Goal: Task Accomplishment & Management: Use online tool/utility

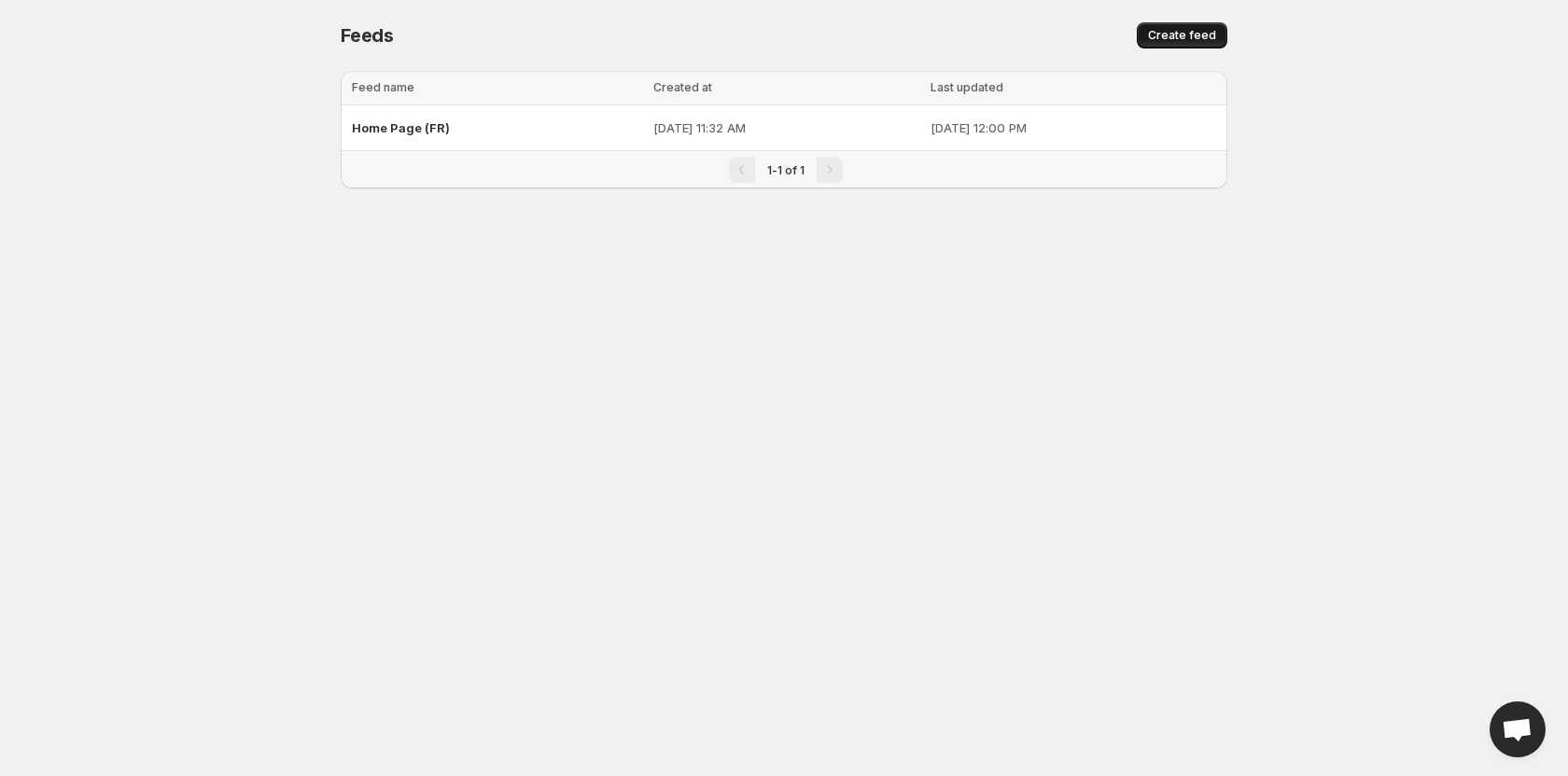
click at [1176, 34] on span "Create feed" at bounding box center [1182, 35] width 68 height 15
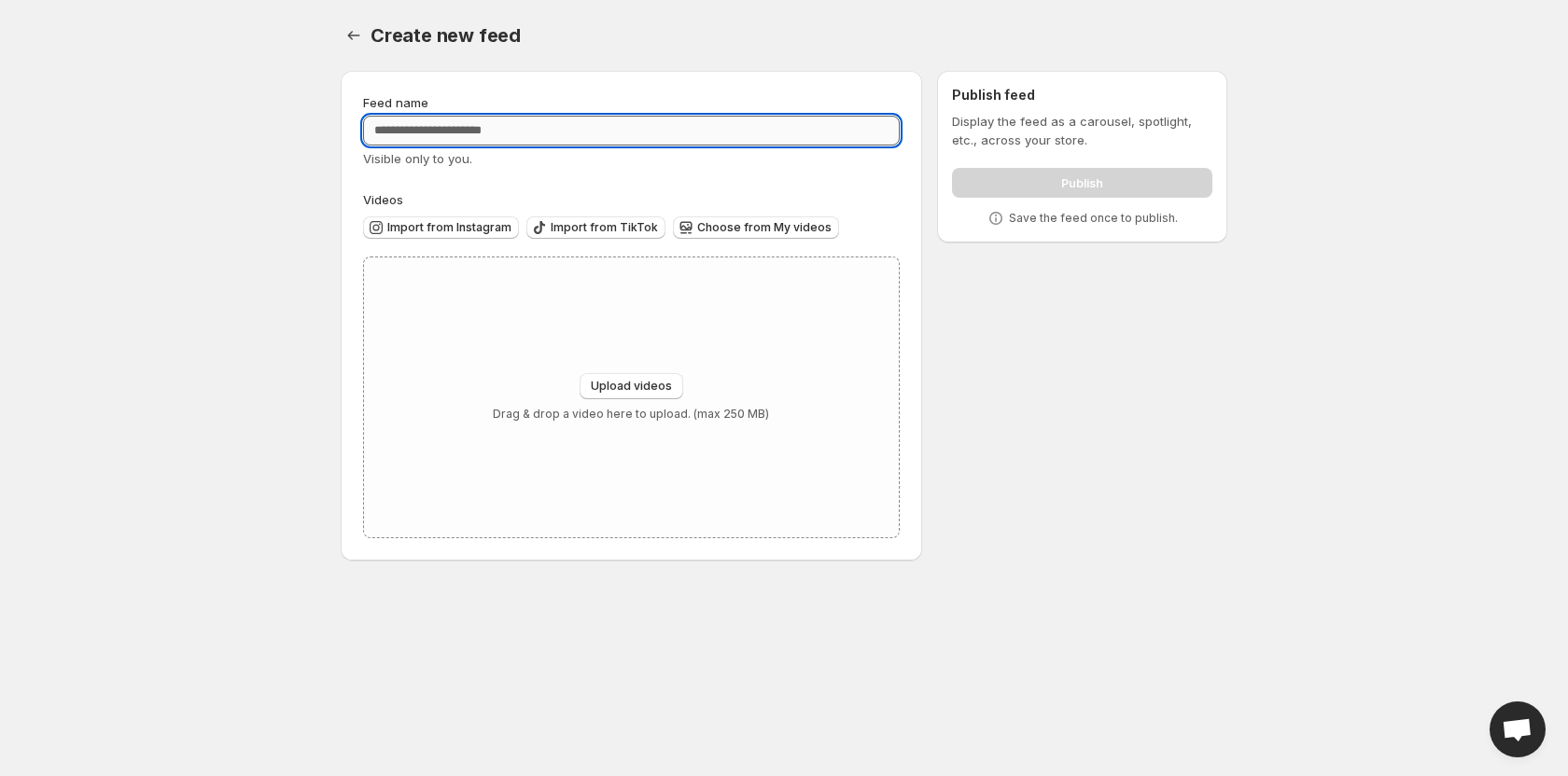
click at [491, 137] on input "Feed name" at bounding box center [632, 130] width 537 height 30
type input "**********"
click at [643, 392] on span "Upload videos" at bounding box center [632, 386] width 81 height 15
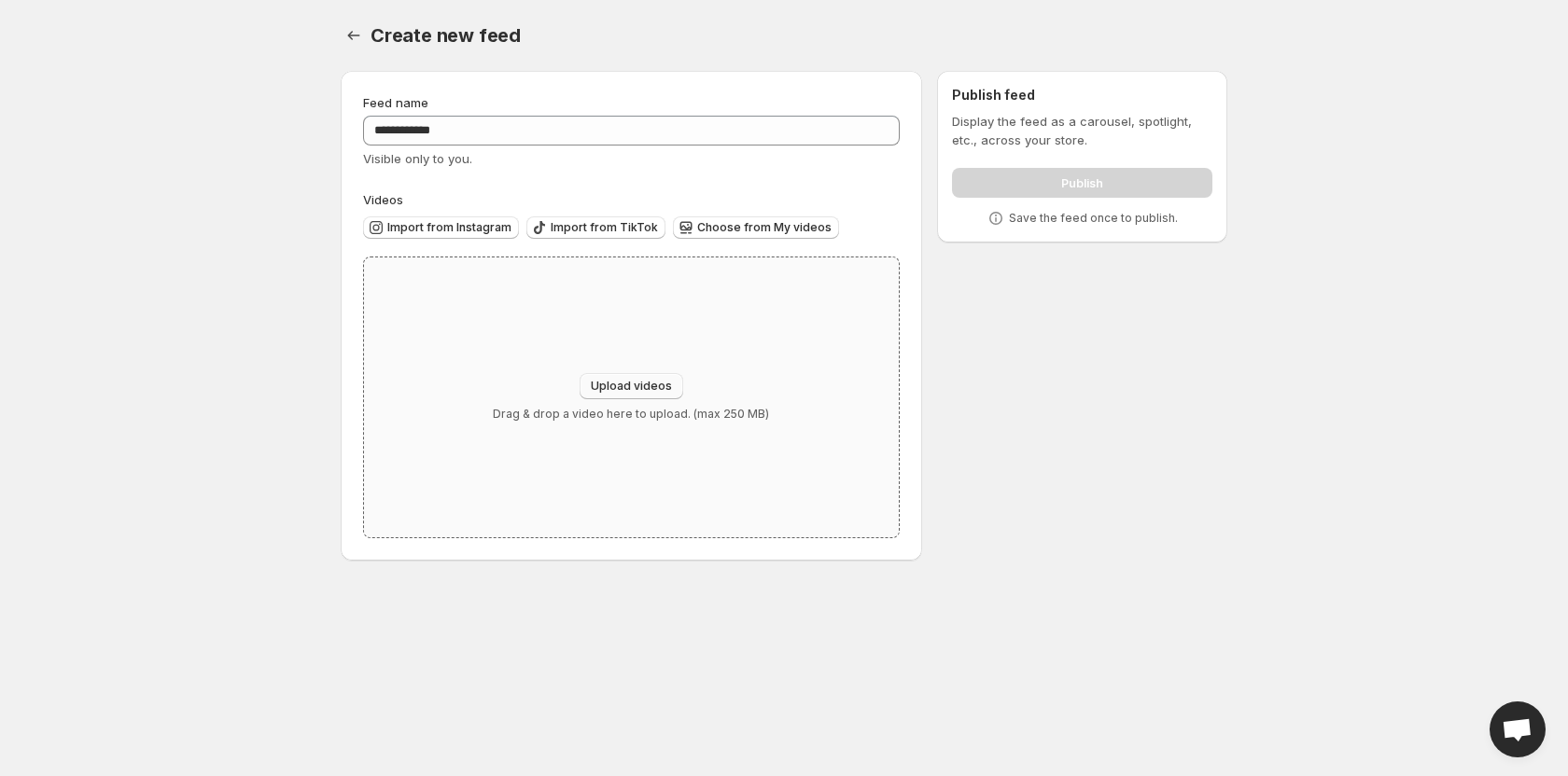
type input "**********"
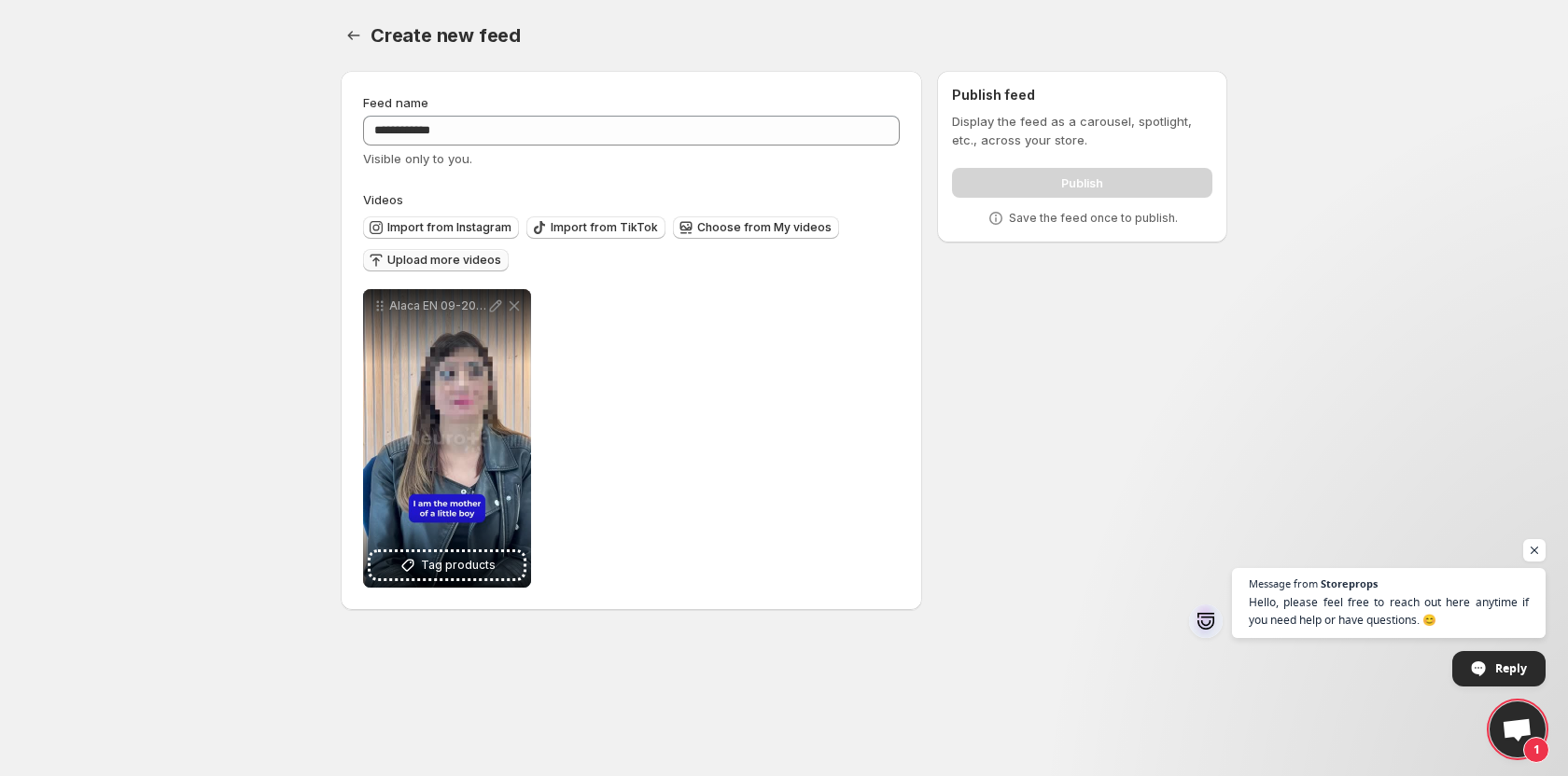
click at [393, 264] on span "Upload more videos" at bounding box center [445, 260] width 114 height 15
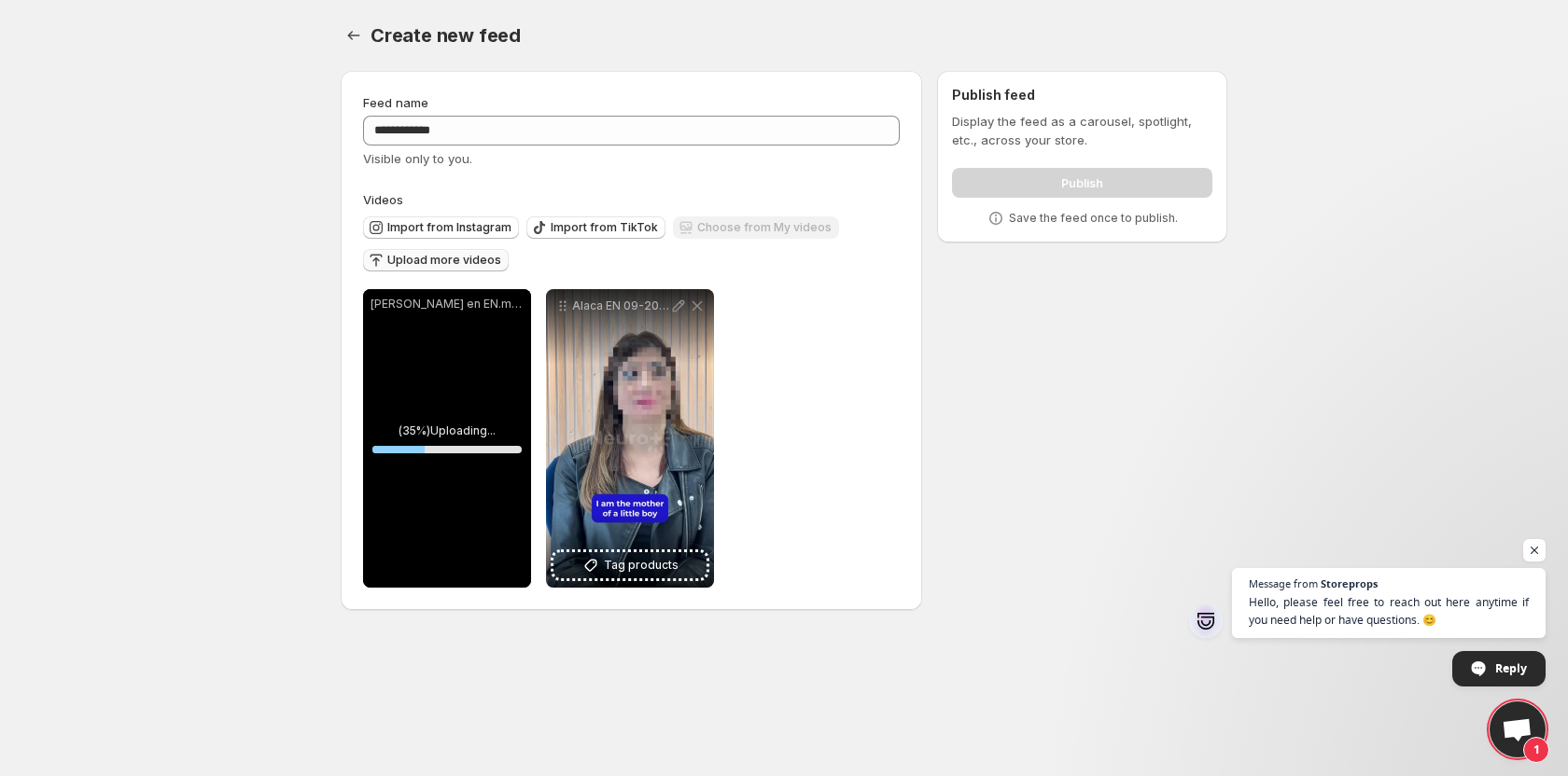
click at [155, 404] on body "**********" at bounding box center [784, 388] width 1568 height 776
click at [1537, 553] on span "Open chat" at bounding box center [1535, 551] width 23 height 23
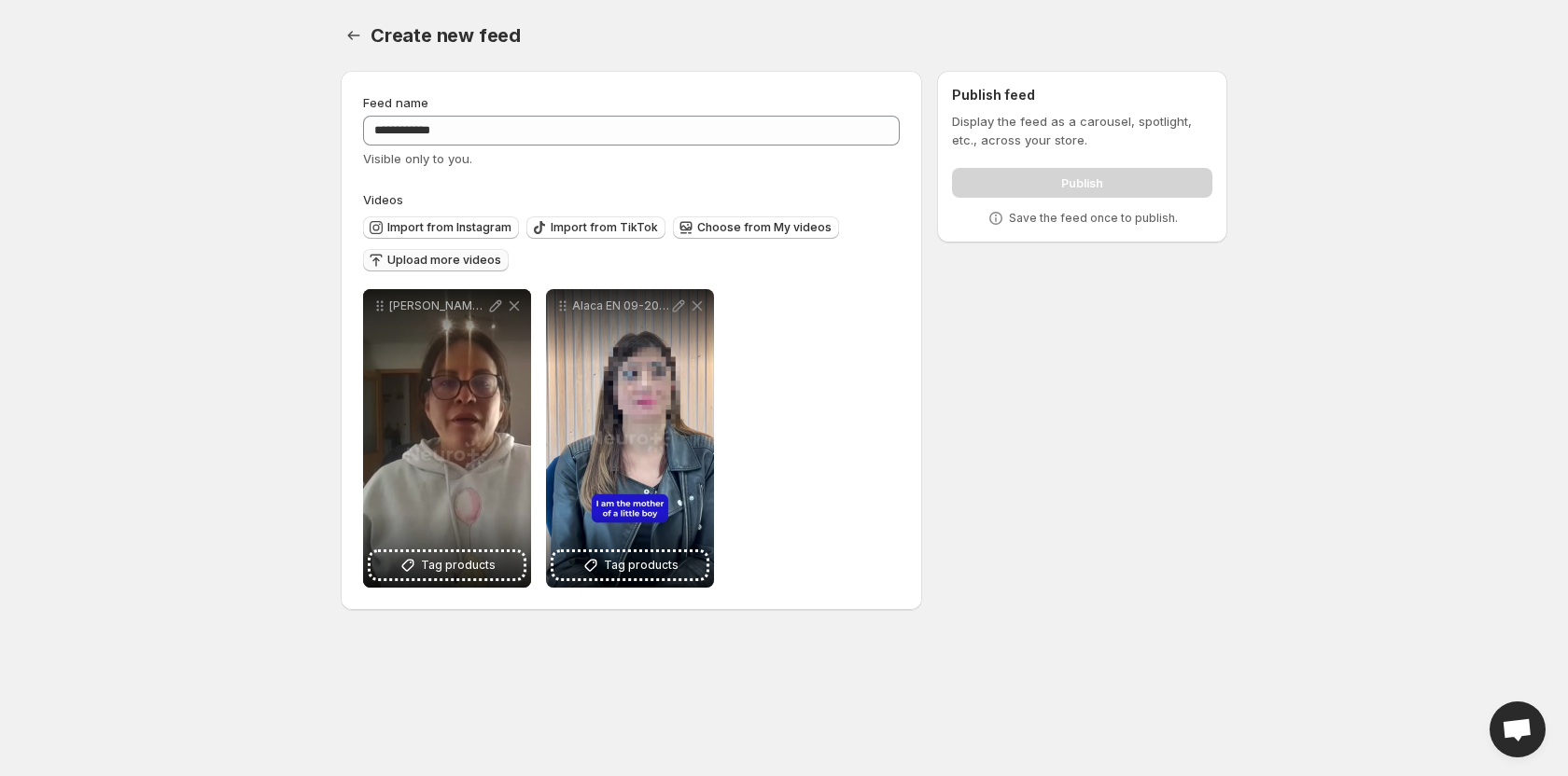
click at [447, 261] on span "Upload more videos" at bounding box center [445, 260] width 114 height 15
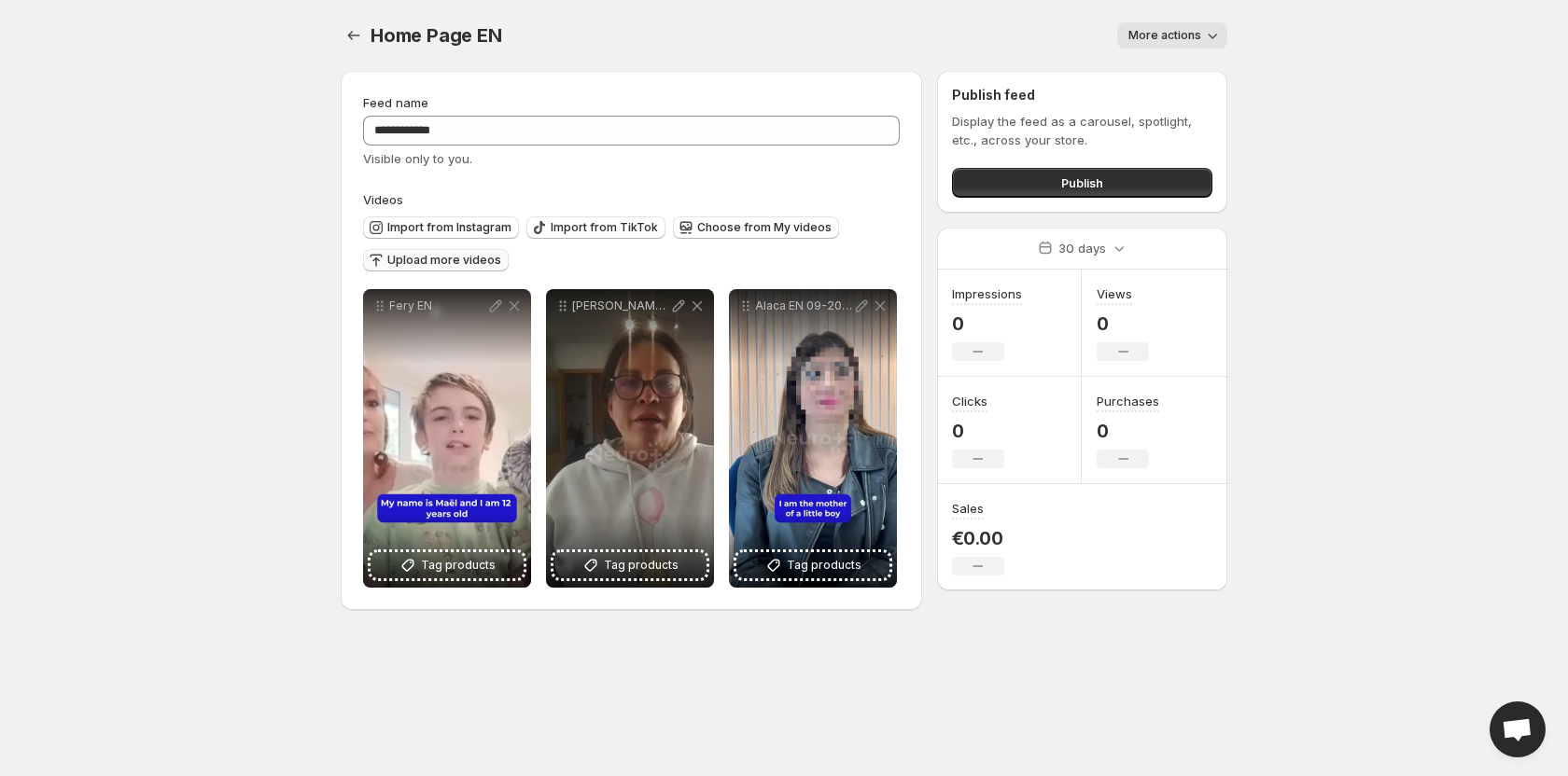
click at [458, 264] on span "Upload more videos" at bounding box center [445, 260] width 114 height 15
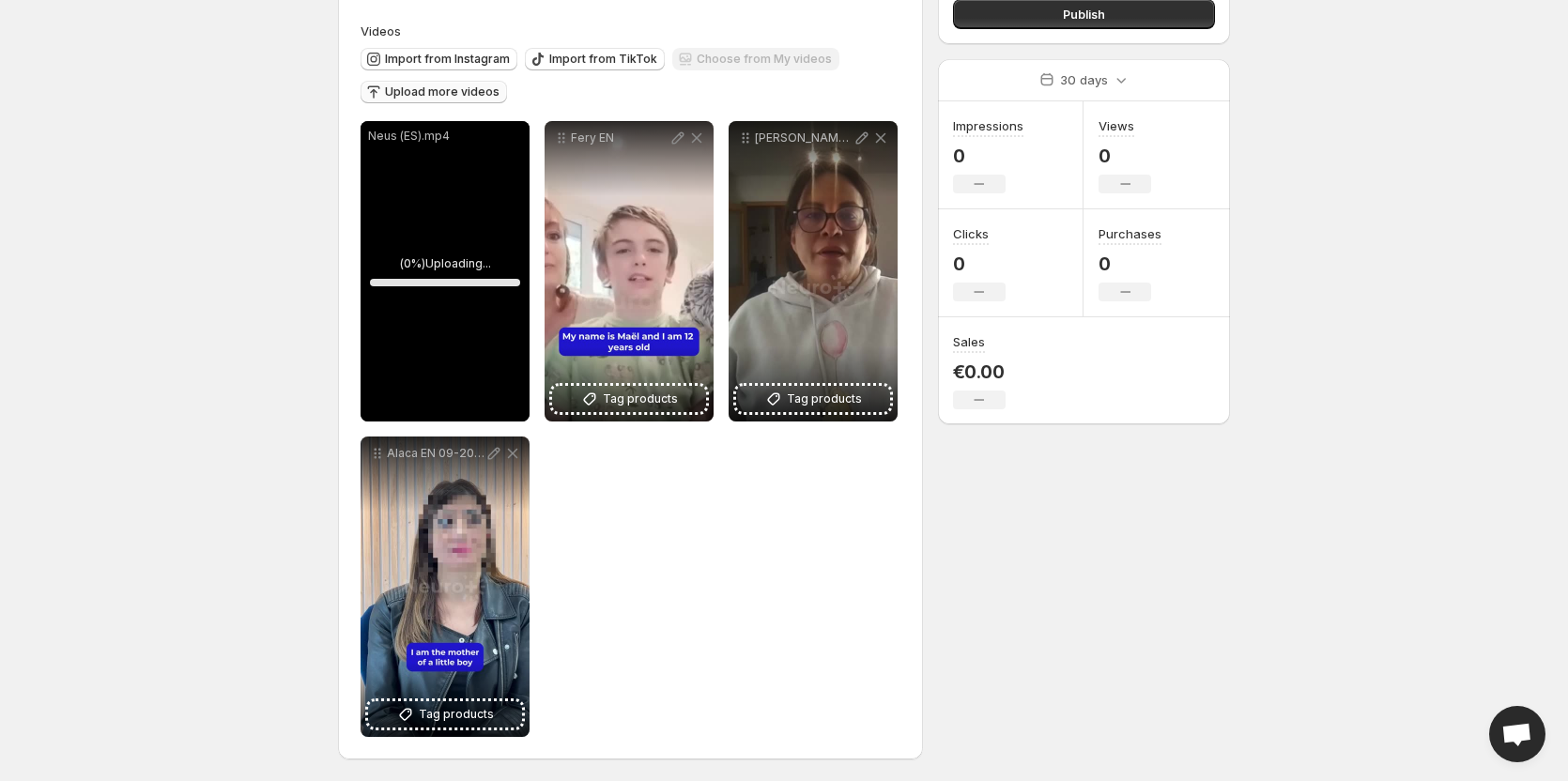
scroll to position [171, 0]
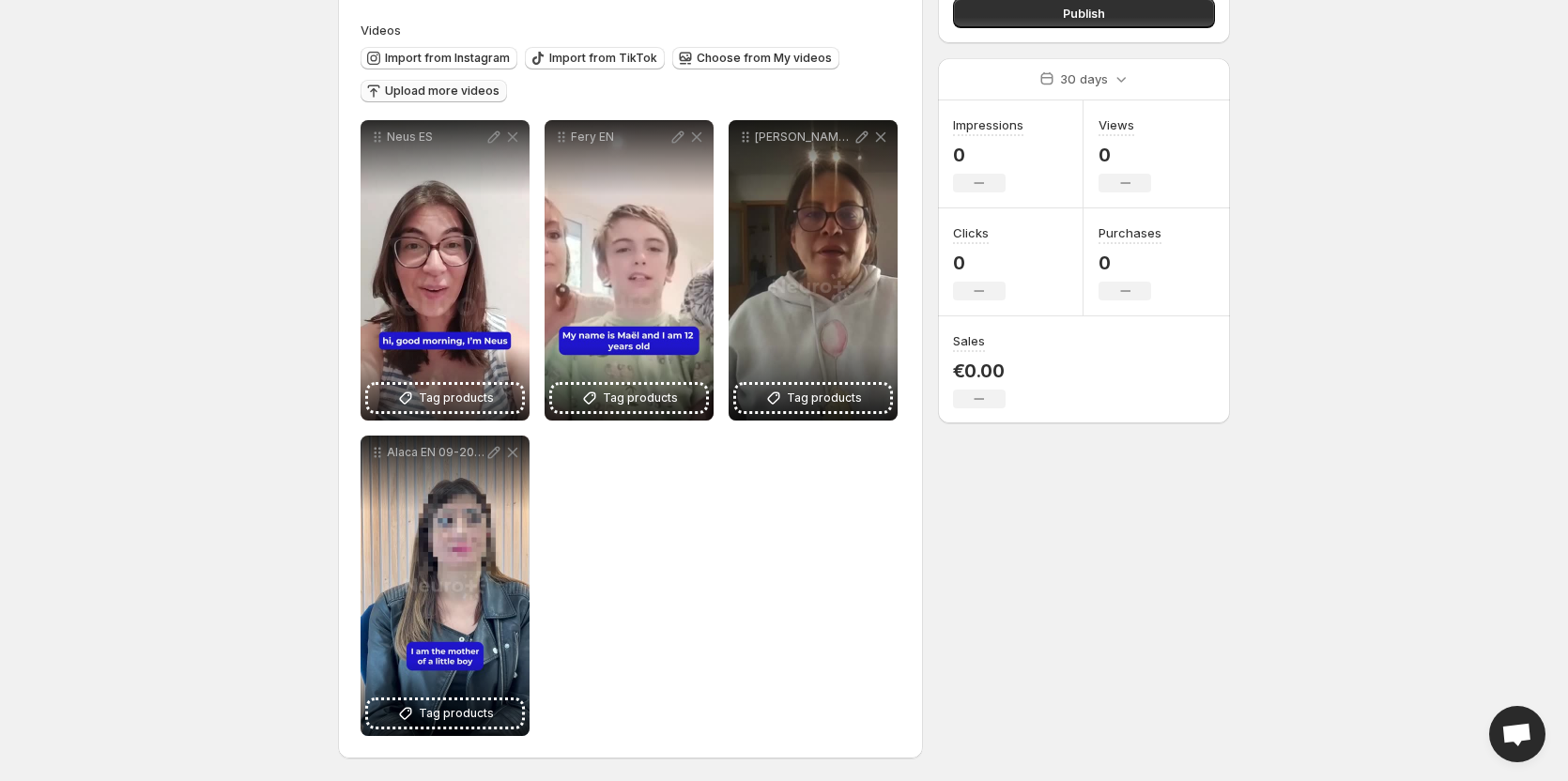
click at [451, 92] on span "Upload more videos" at bounding box center [442, 91] width 115 height 15
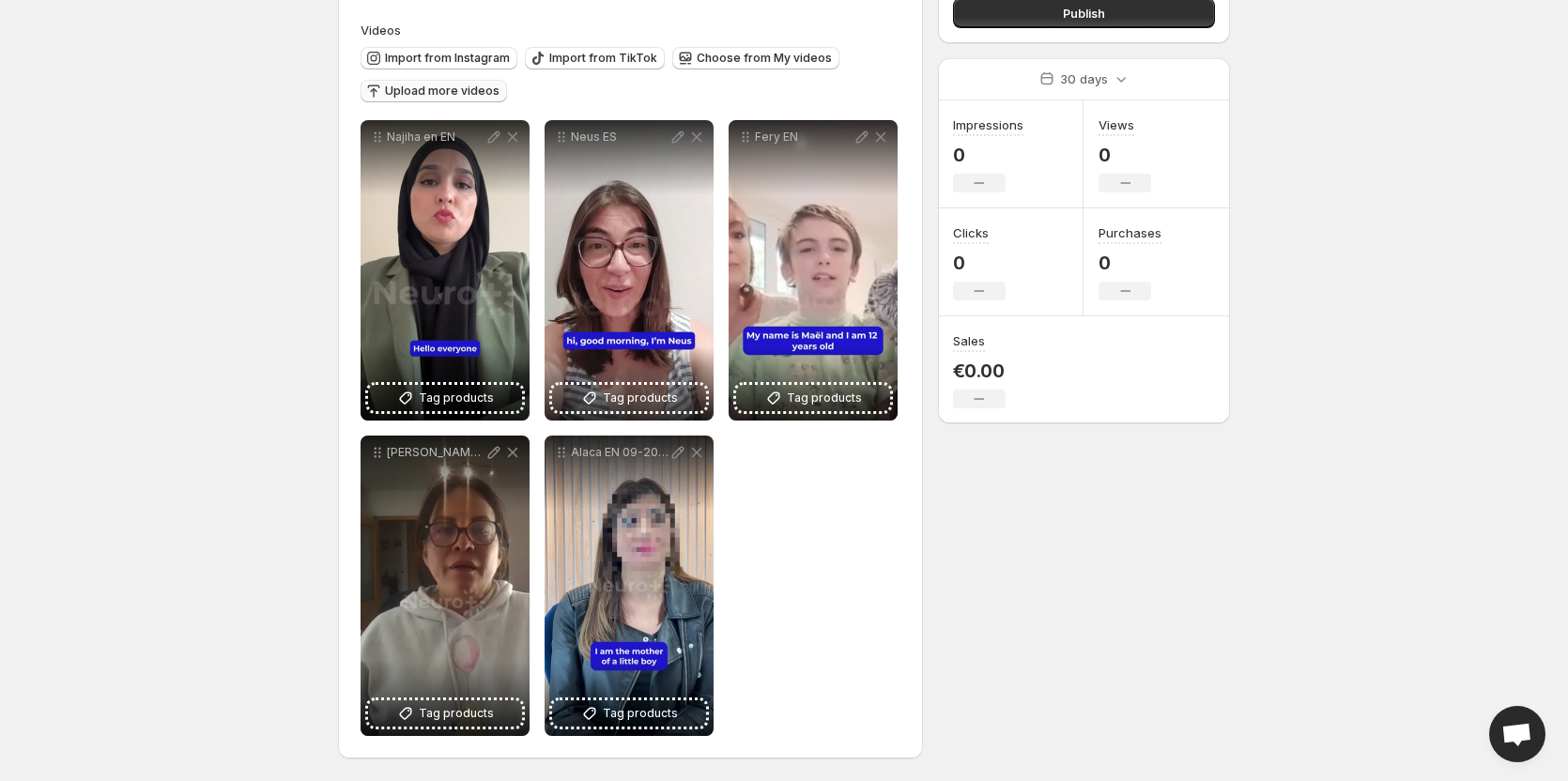
click at [183, 215] on body "**********" at bounding box center [784, 219] width 1568 height 781
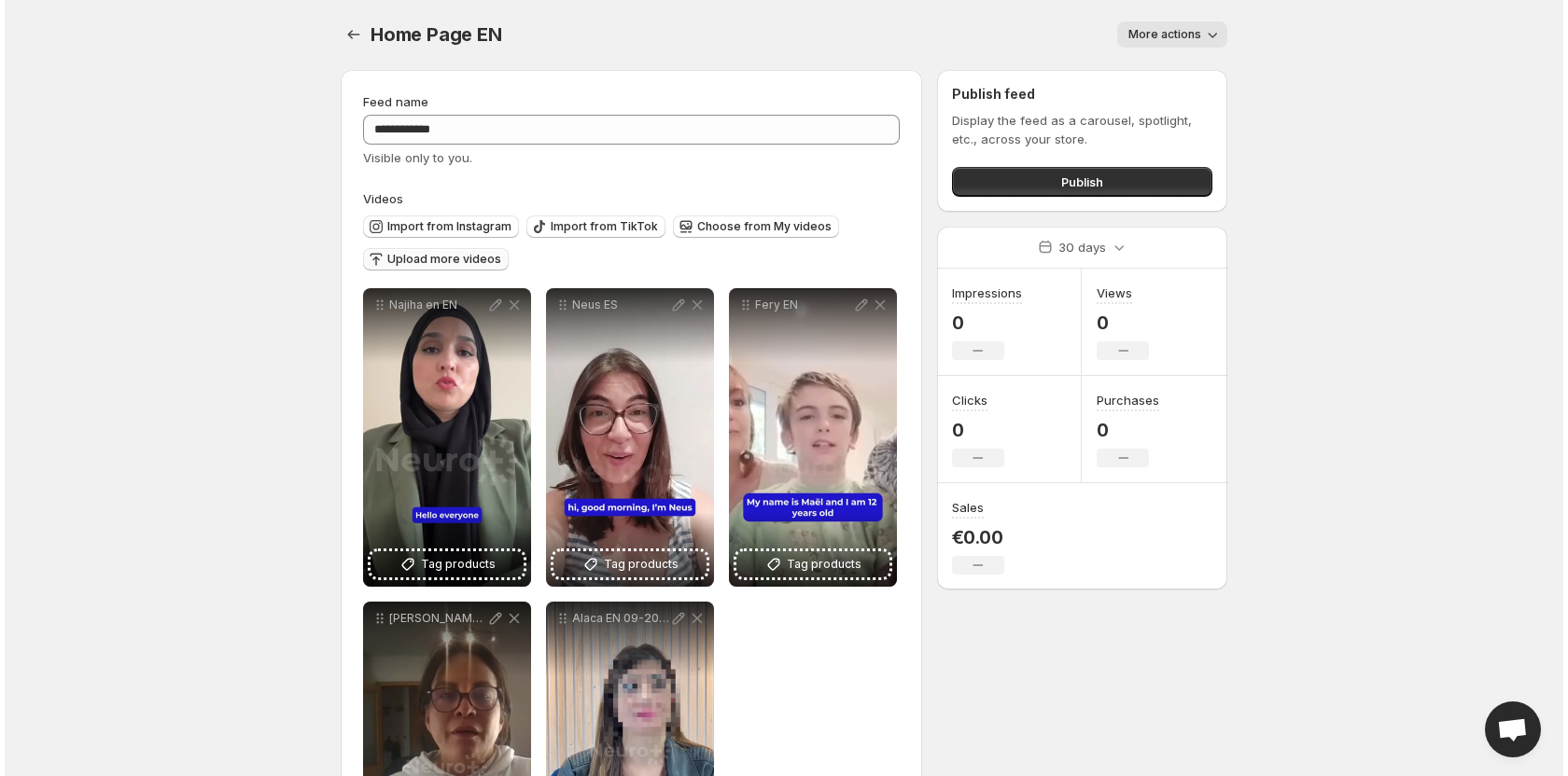
scroll to position [0, 0]
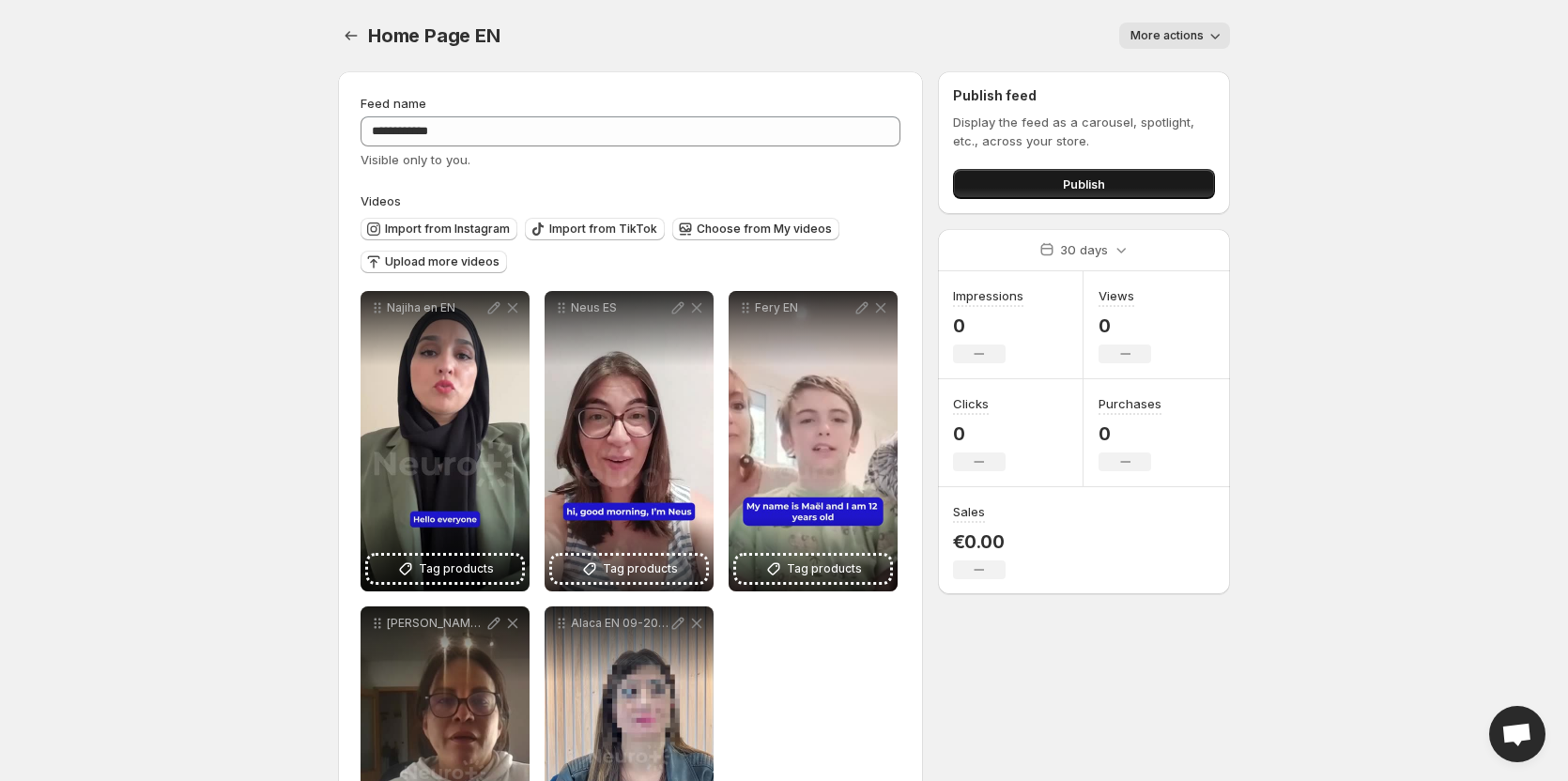
click at [1032, 174] on button "Publish" at bounding box center [1084, 183] width 262 height 30
click at [1074, 187] on span "Publish" at bounding box center [1083, 183] width 42 height 19
click at [351, 35] on icon "Settings" at bounding box center [351, 35] width 19 height 19
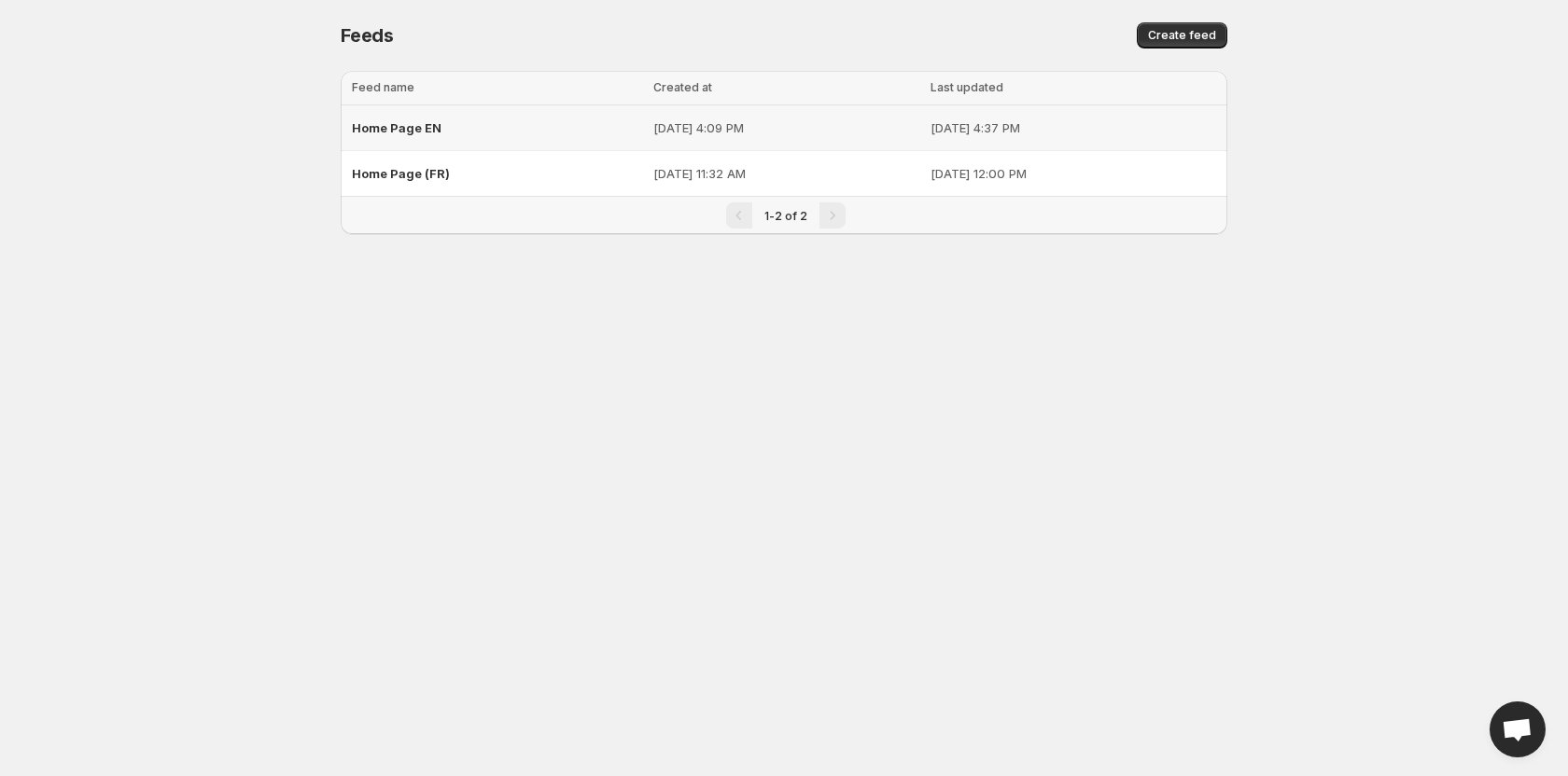
click at [508, 133] on div "Home Page EN" at bounding box center [497, 128] width 291 height 34
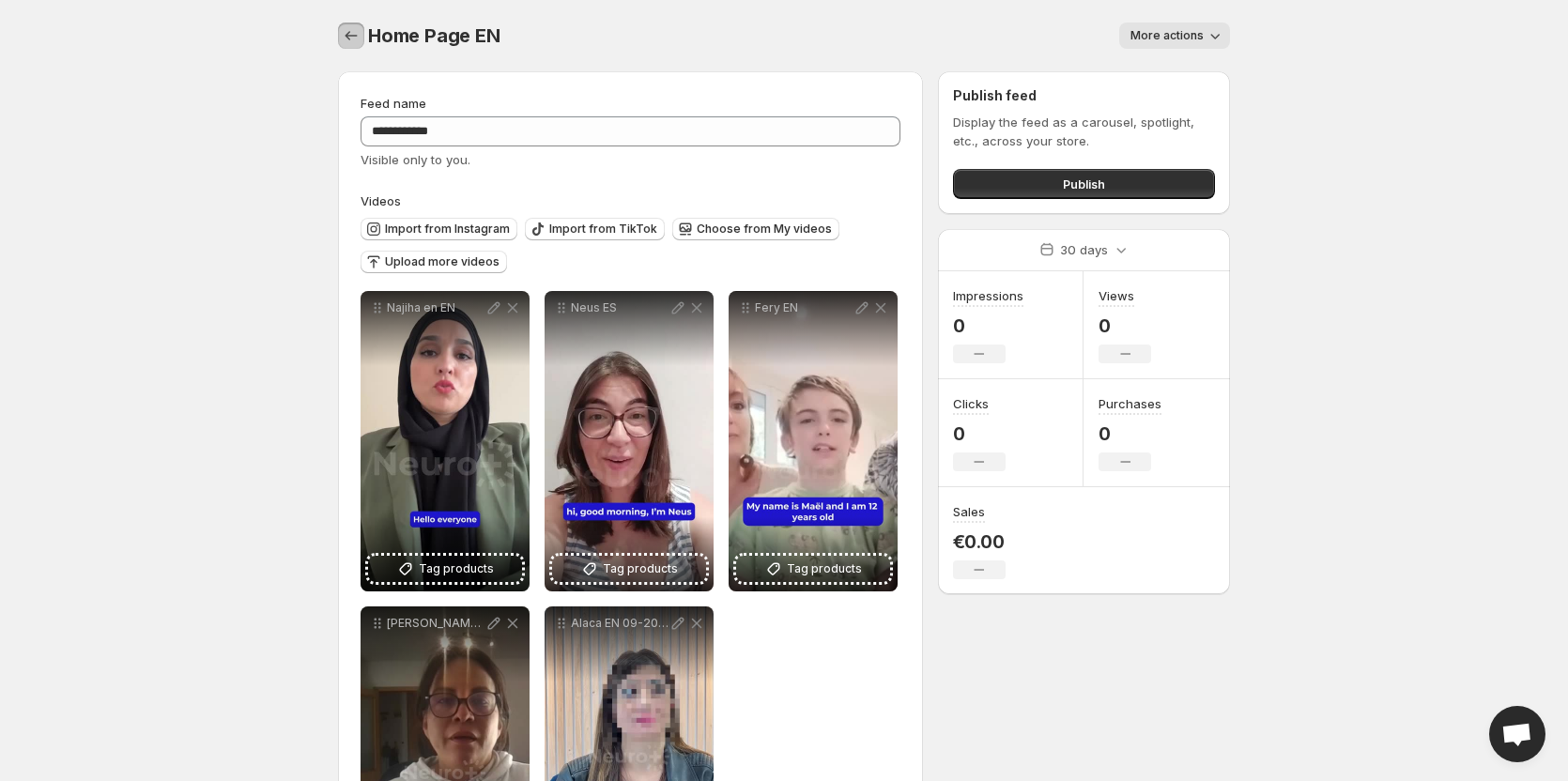
click at [352, 26] on button "Settings" at bounding box center [351, 35] width 26 height 26
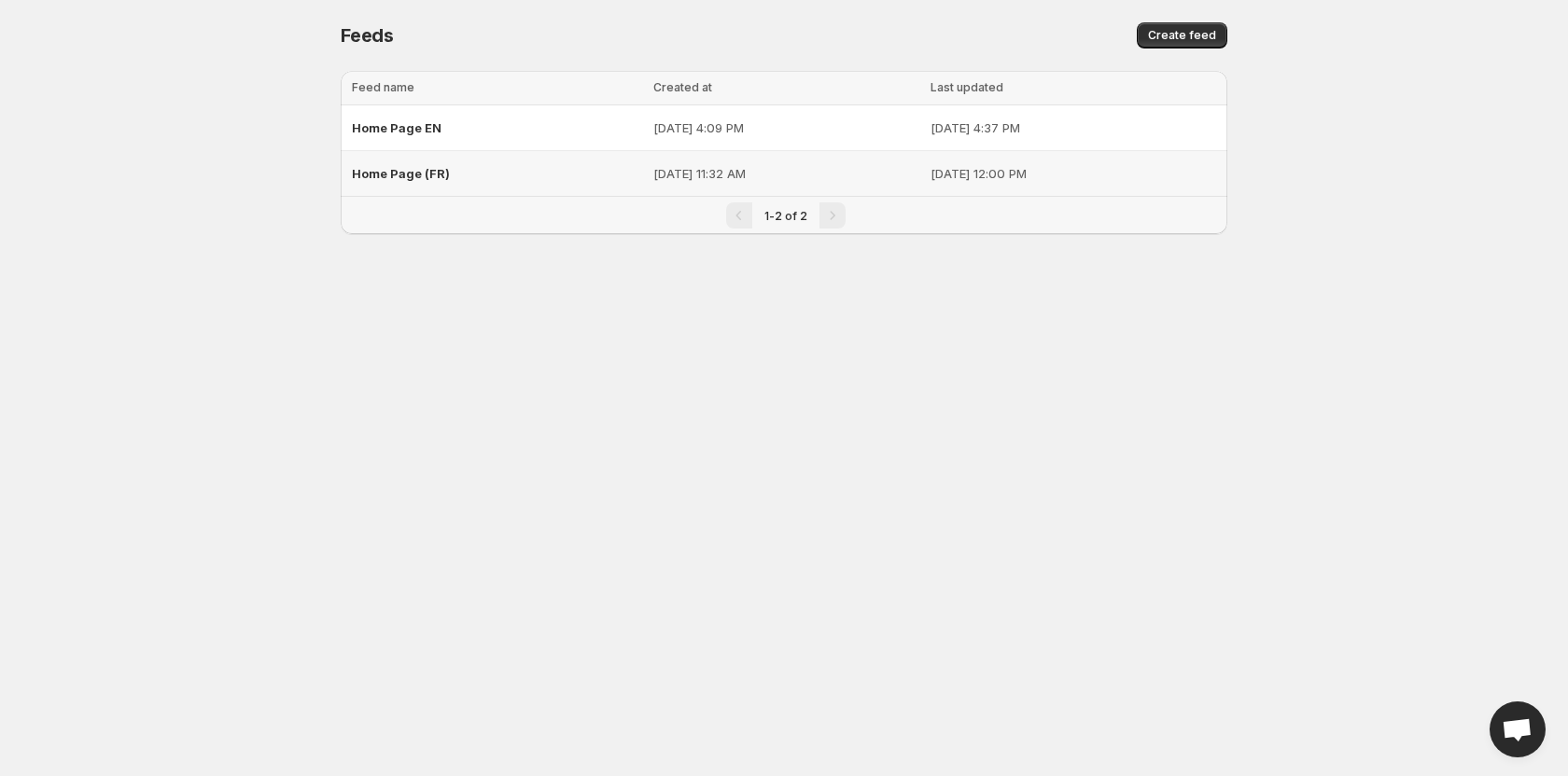
click at [498, 172] on div "Home Page (FR)" at bounding box center [497, 173] width 291 height 34
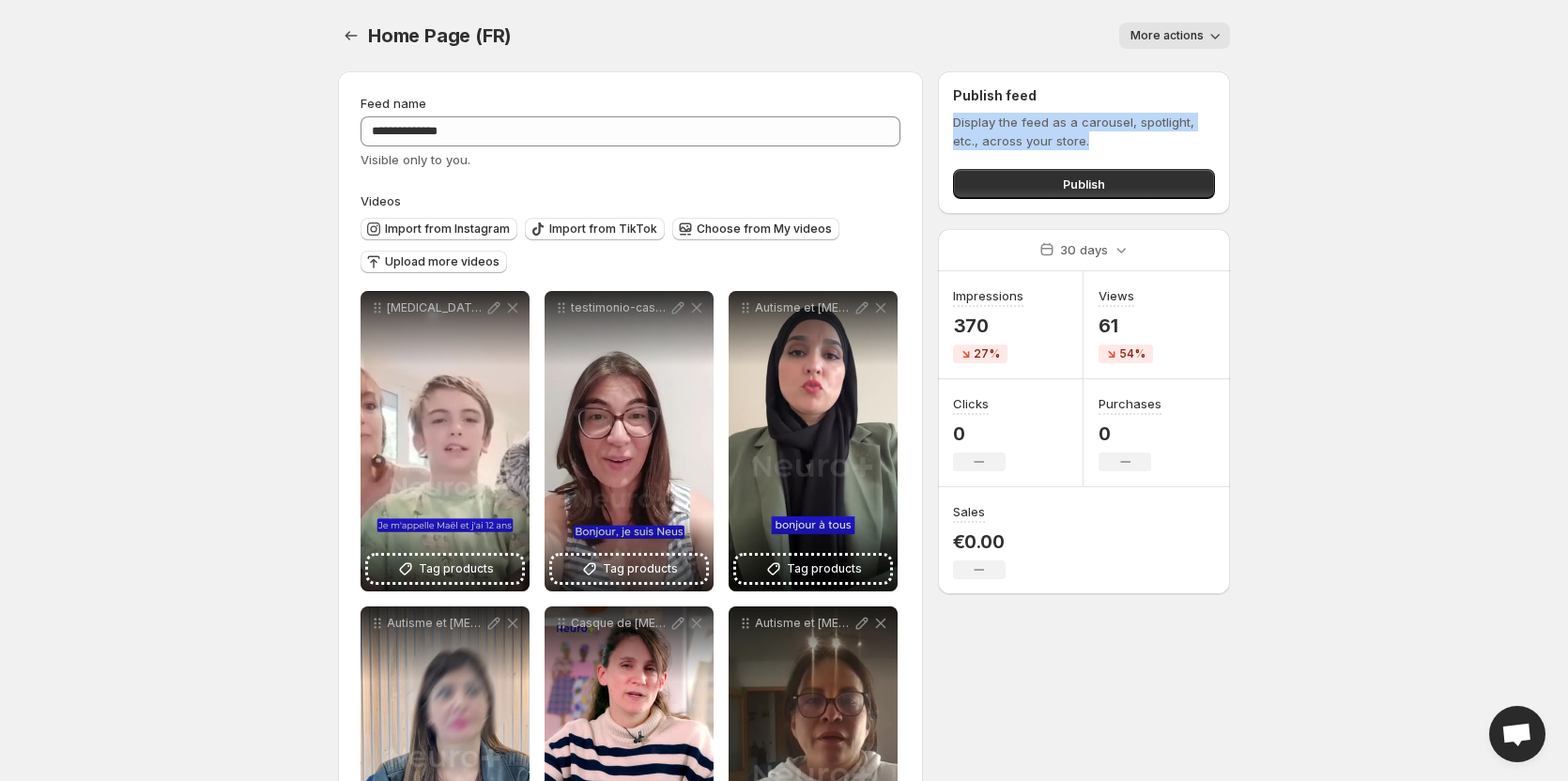
drag, startPoint x: 1091, startPoint y: 139, endPoint x: 955, endPoint y: 123, distance: 136.9
click at [955, 123] on p "Display the feed as a carousel, spotlight, etc., across your store." at bounding box center [1084, 132] width 262 height 38
copy p "Display the feed as a carousel, spotlight, etc., across your store."
click at [303, 54] on body "**********" at bounding box center [784, 390] width 1568 height 781
click at [344, 36] on icon "Settings" at bounding box center [351, 35] width 19 height 19
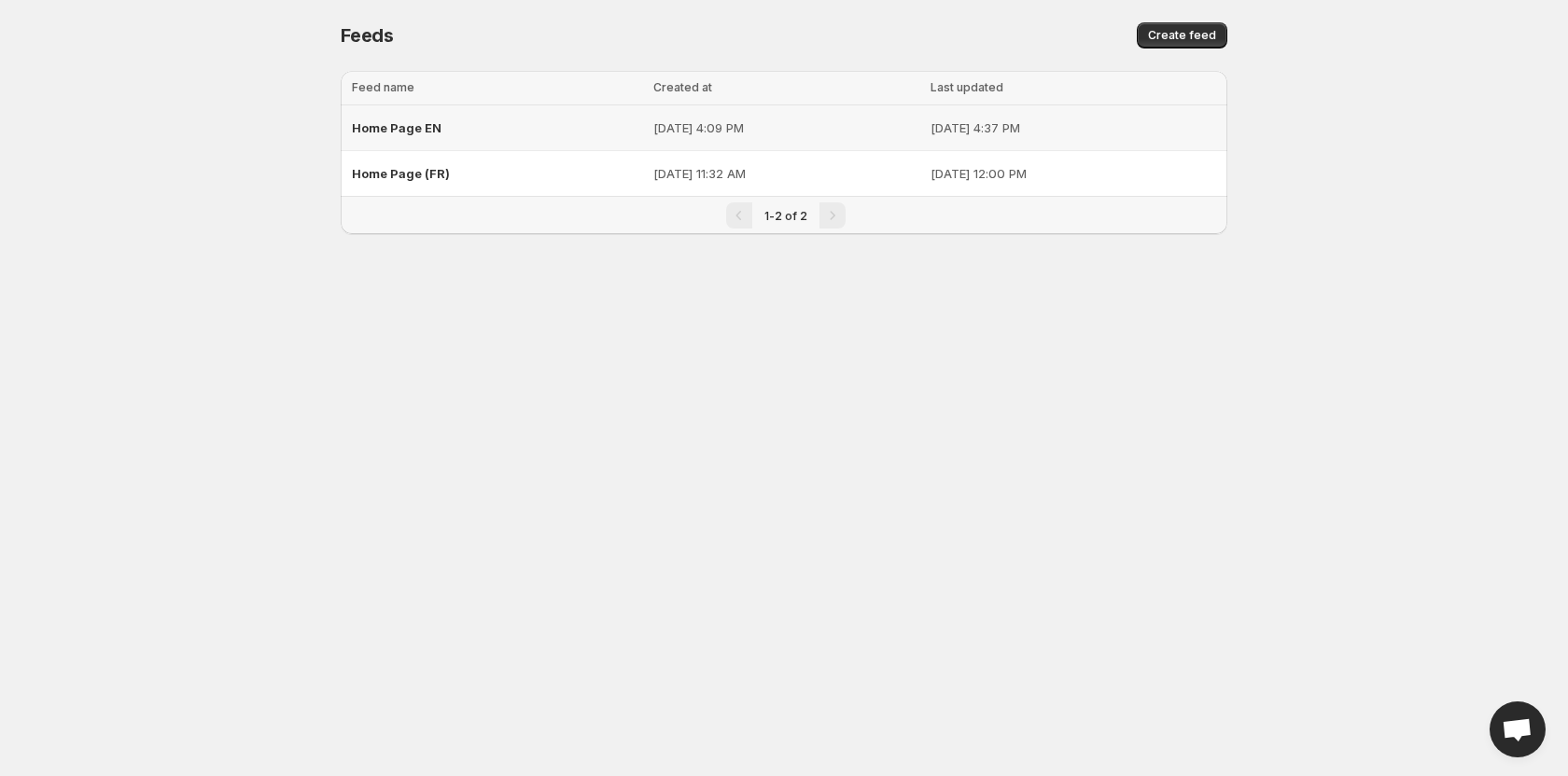
click at [503, 133] on div "Home Page EN" at bounding box center [497, 128] width 291 height 34
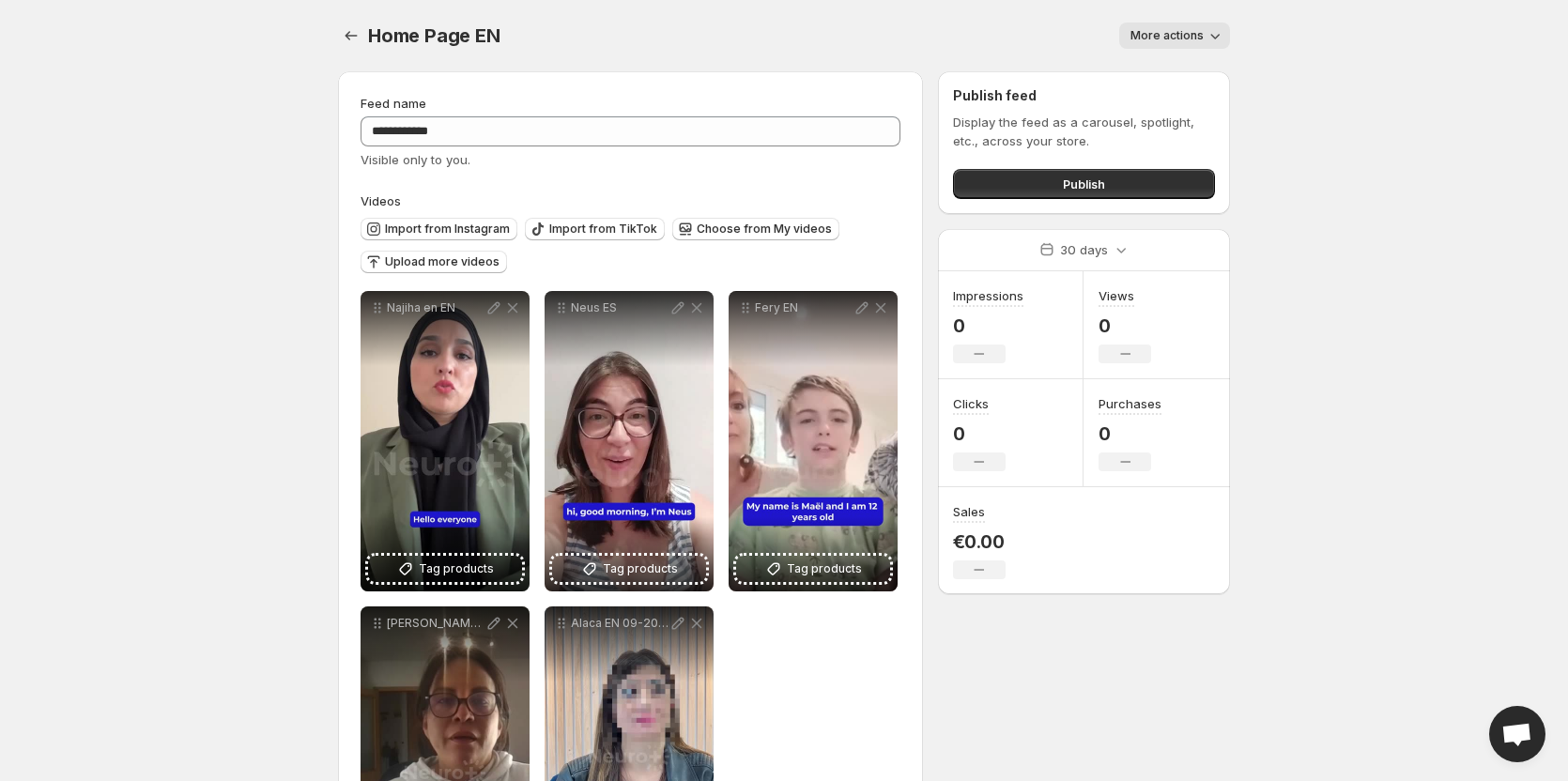
click at [365, 24] on div at bounding box center [353, 35] width 30 height 26
click at [348, 38] on icon "Settings" at bounding box center [351, 35] width 19 height 19
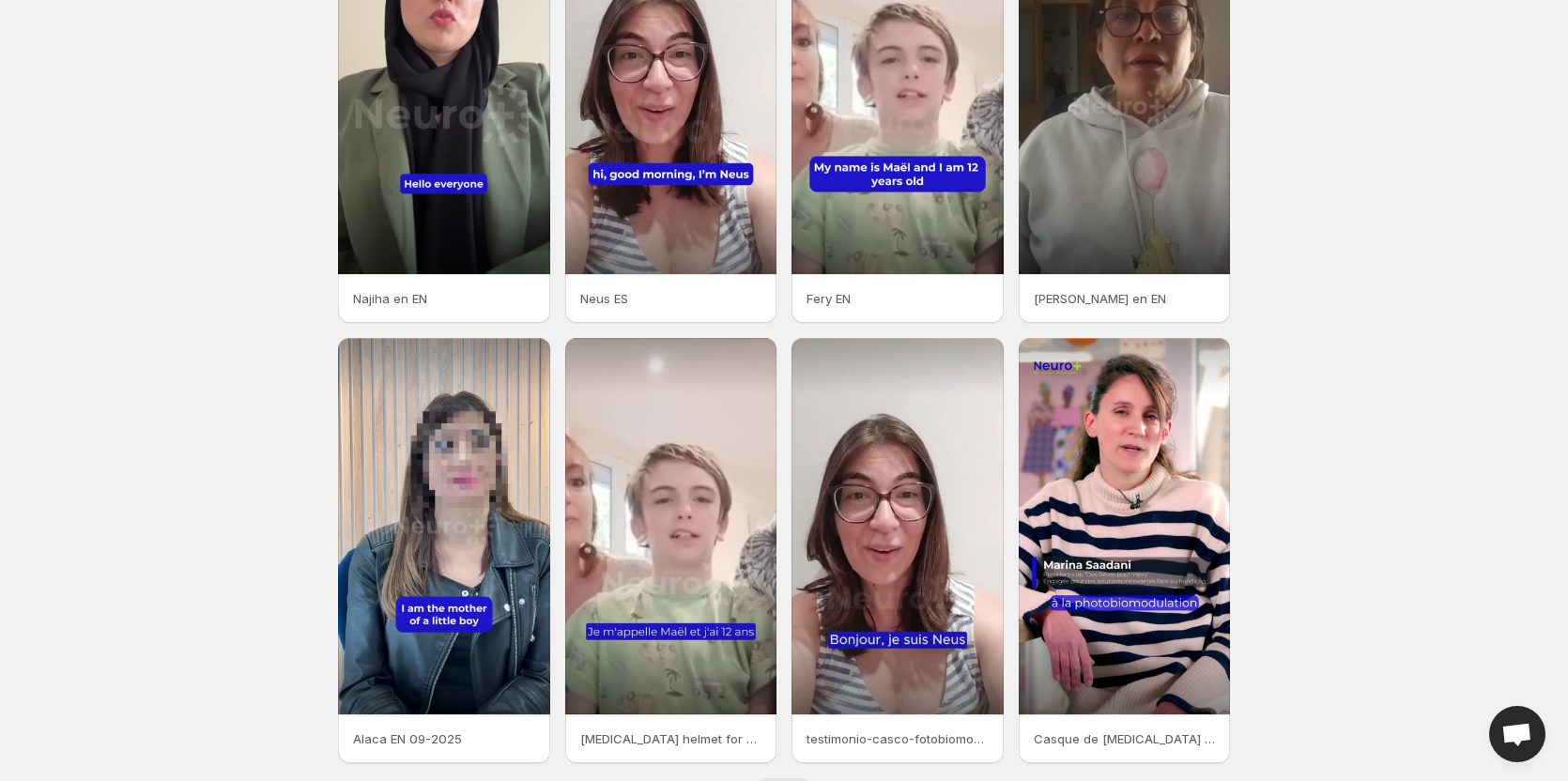
scroll to position [243, 0]
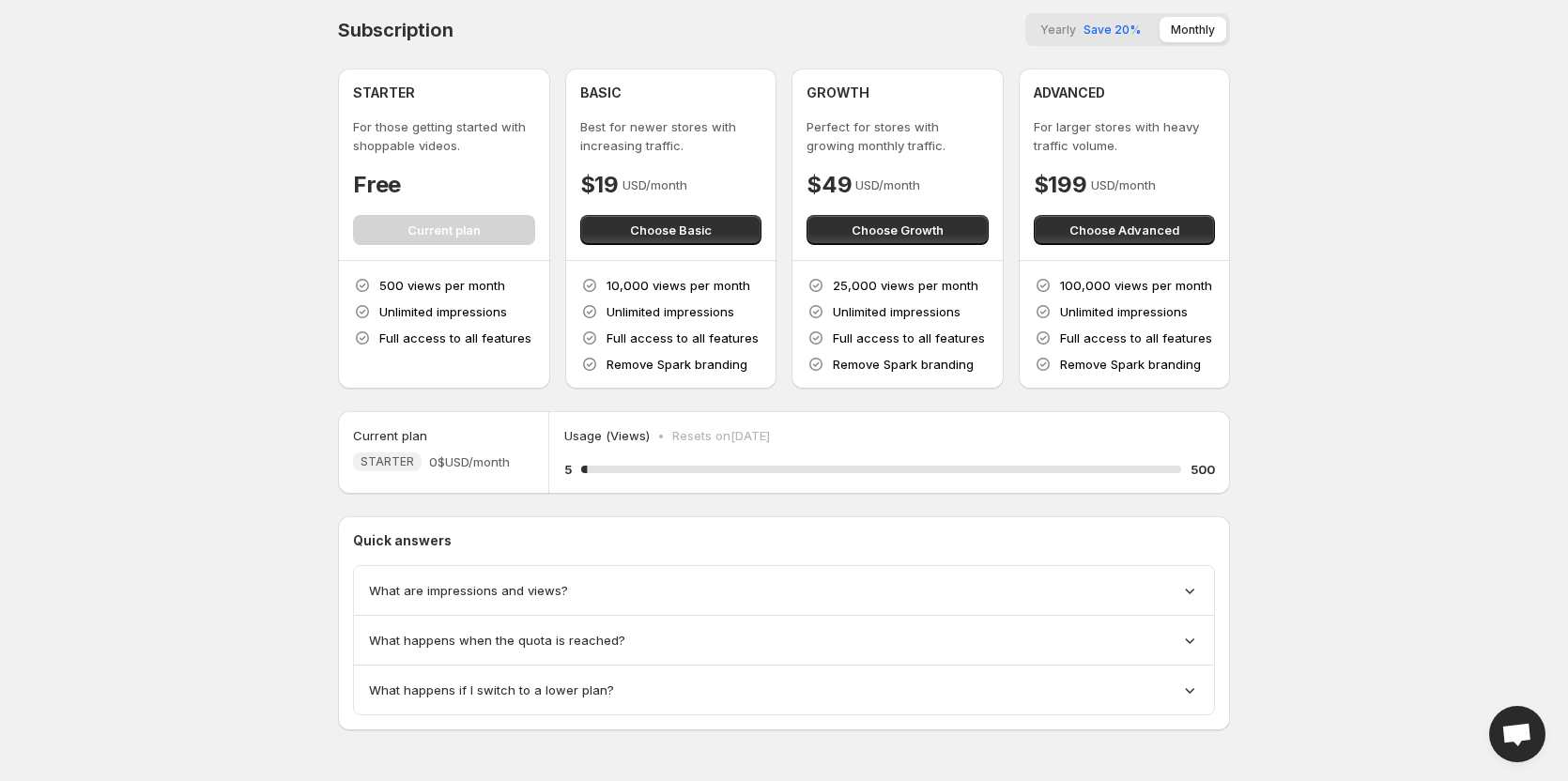
scroll to position [10, 0]
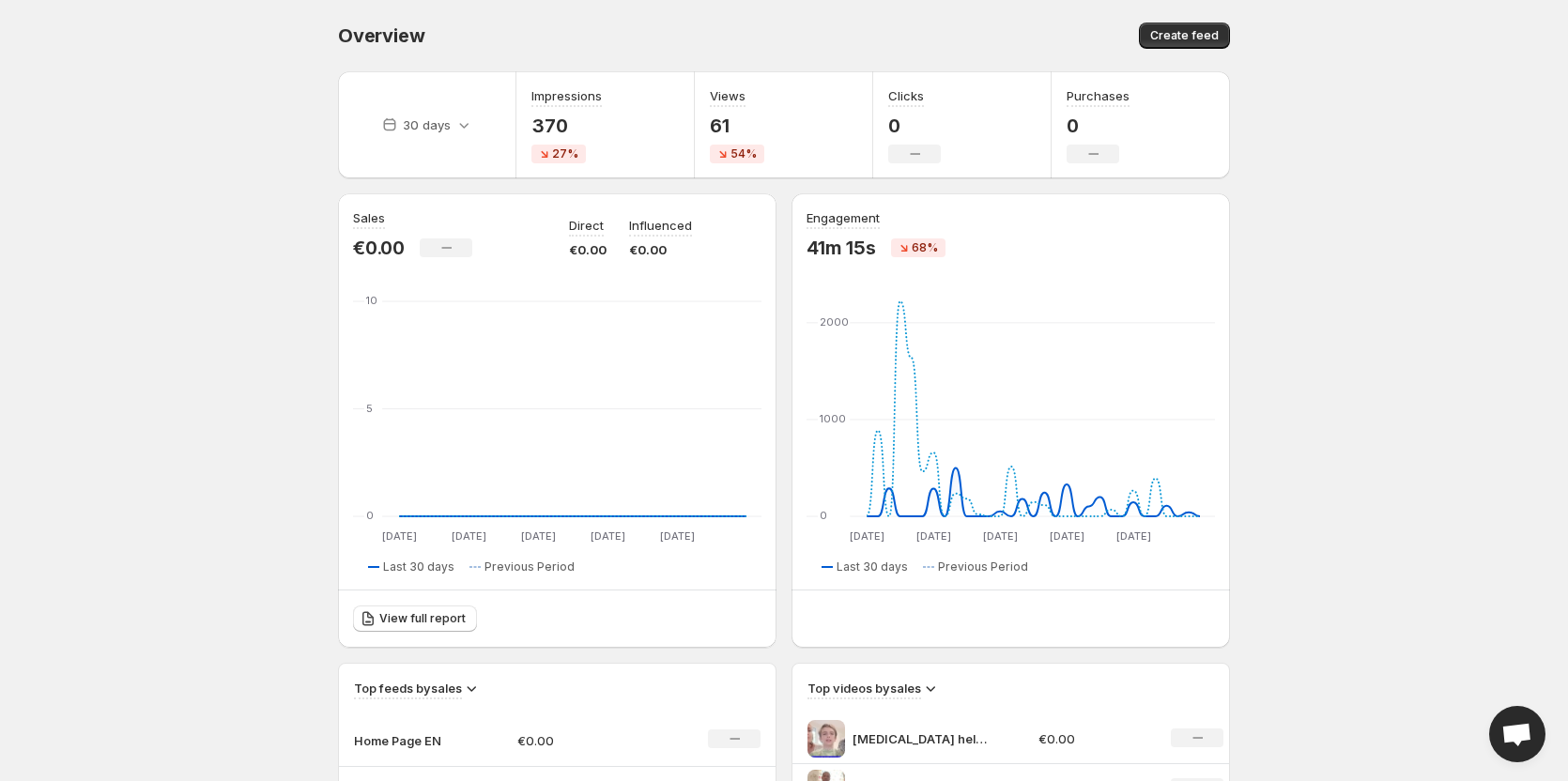
click at [1341, 303] on body "Home Feeds Videos Subscription Settings Overview. This page is ready Overview C…" at bounding box center [784, 390] width 1568 height 781
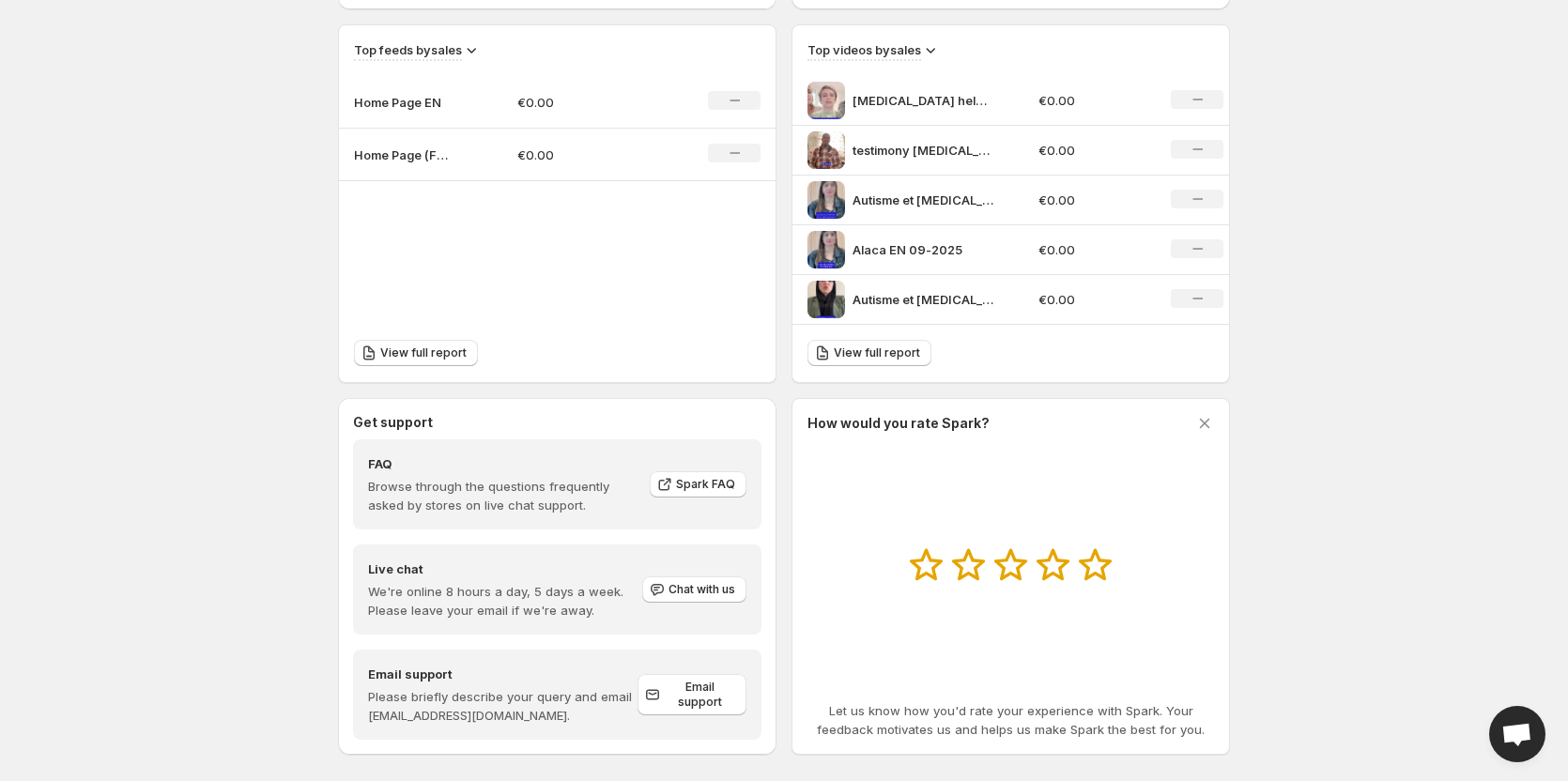
scroll to position [657, 0]
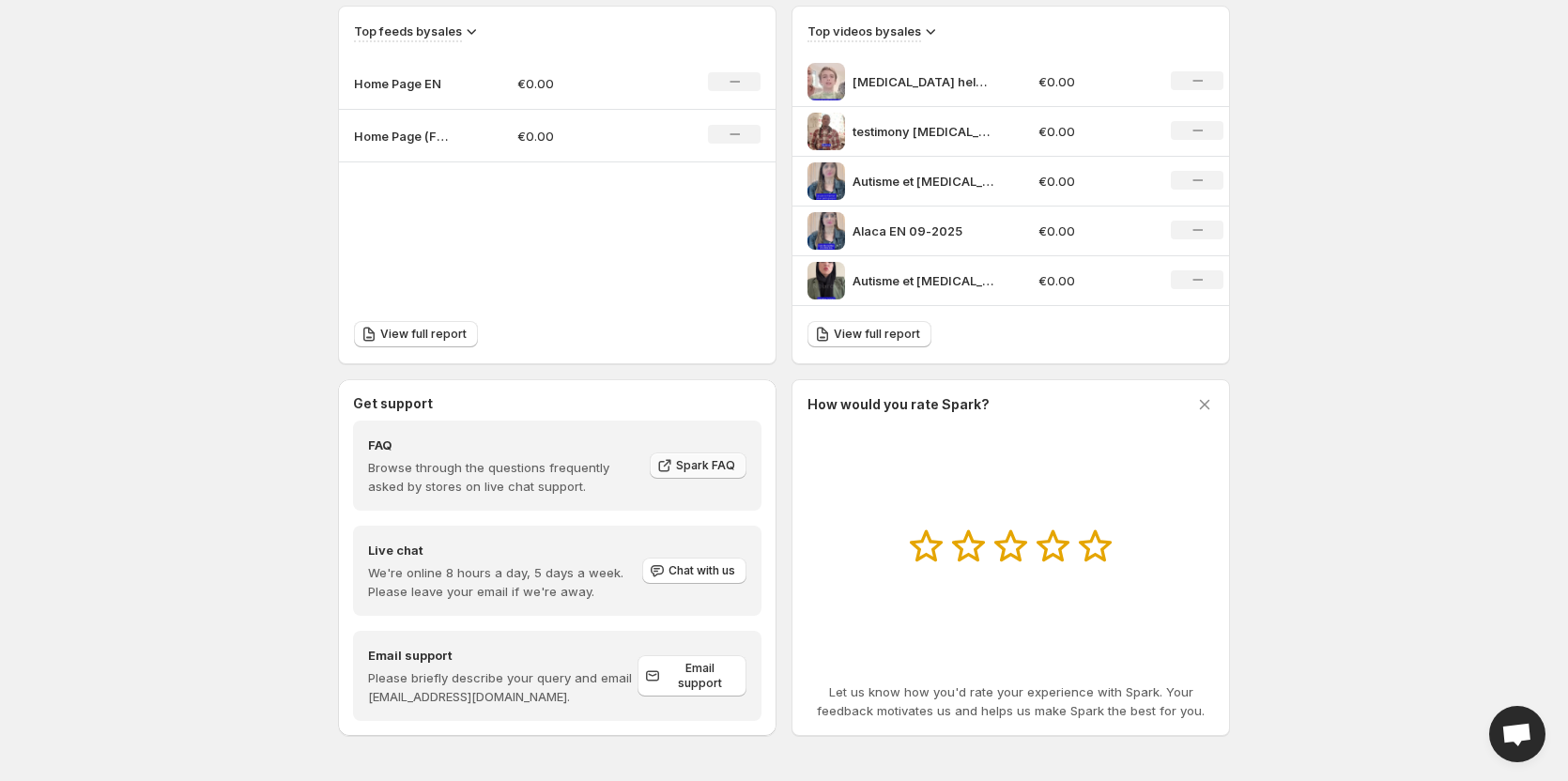
click at [721, 463] on span "Spark FAQ" at bounding box center [706, 465] width 59 height 15
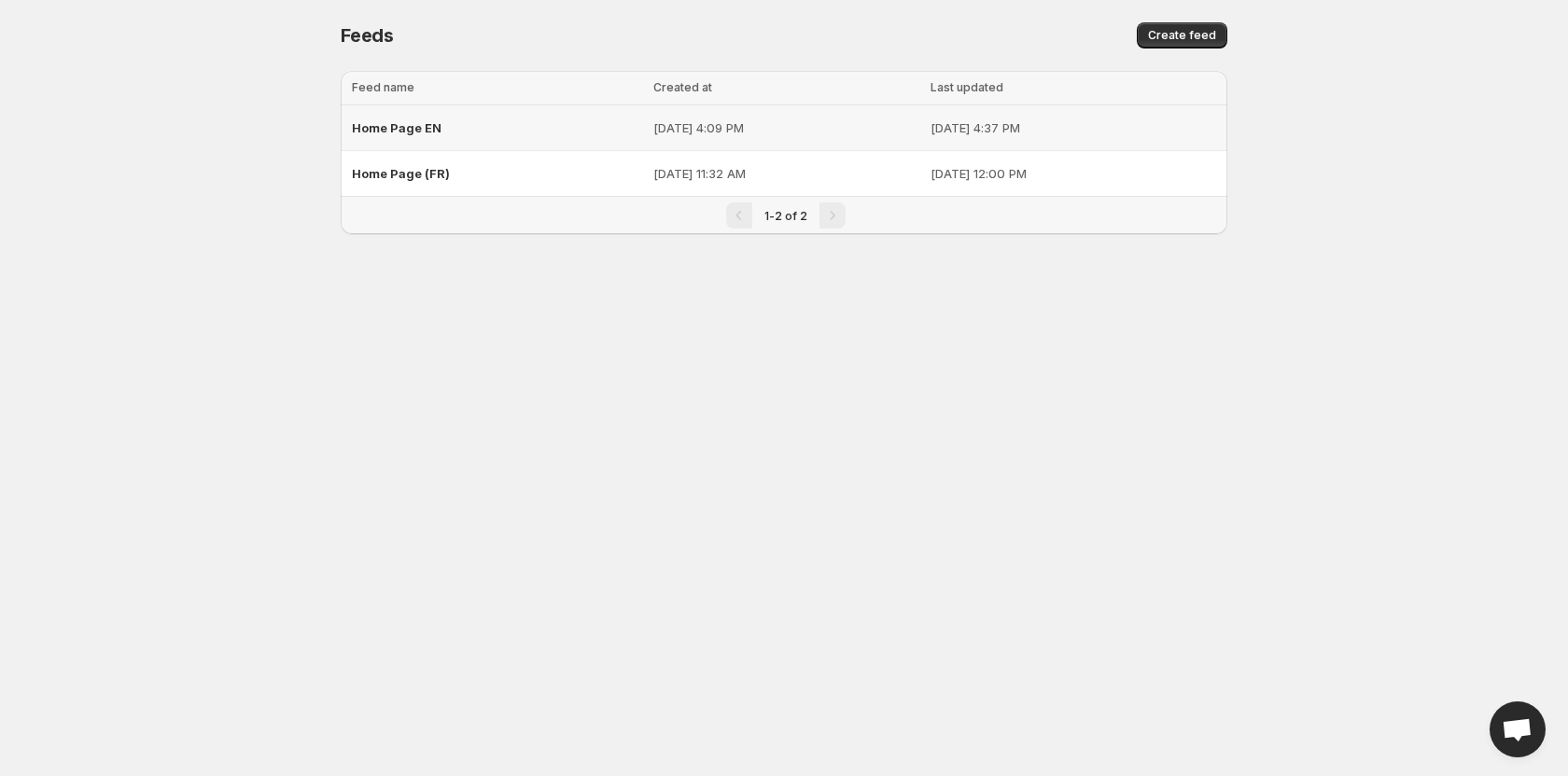
click at [464, 132] on div "Home Page EN" at bounding box center [497, 128] width 291 height 34
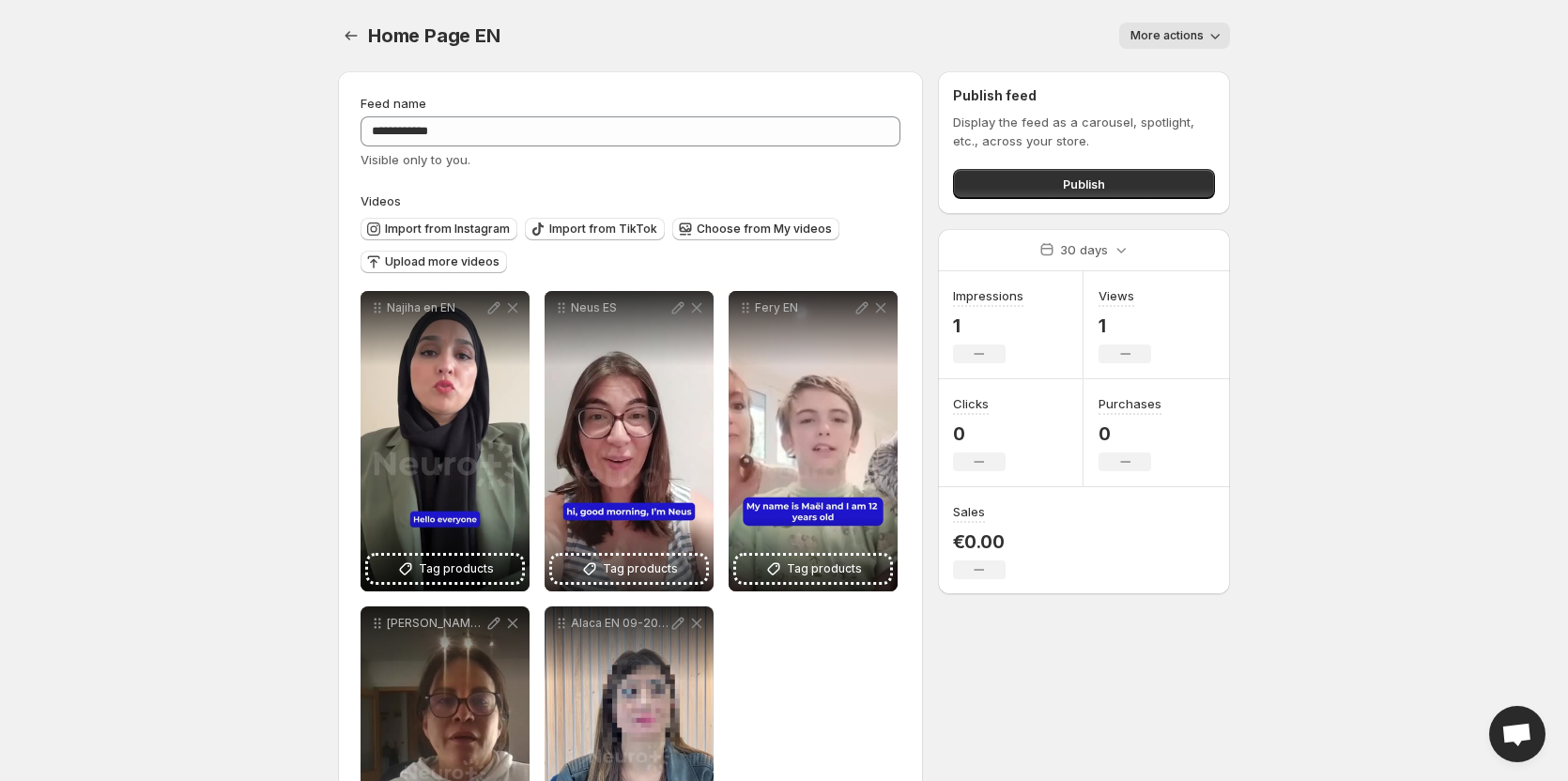
click at [1224, 38] on button "More actions" at bounding box center [1174, 35] width 111 height 26
click at [1350, 62] on body "**********" at bounding box center [784, 390] width 1568 height 781
